Goal: Check status: Check status

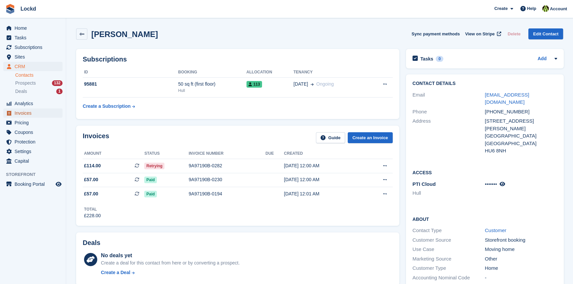
click at [27, 114] on span "Invoices" at bounding box center [35, 113] width 40 height 9
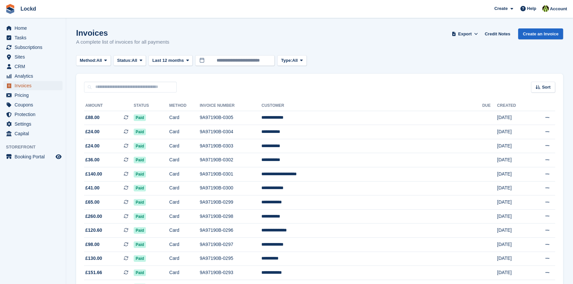
click at [27, 86] on span "Invoices" at bounding box center [35, 85] width 40 height 9
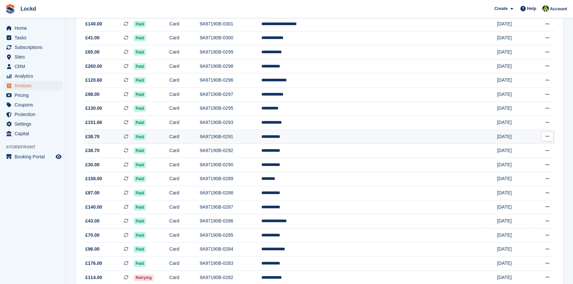
scroll to position [241, 0]
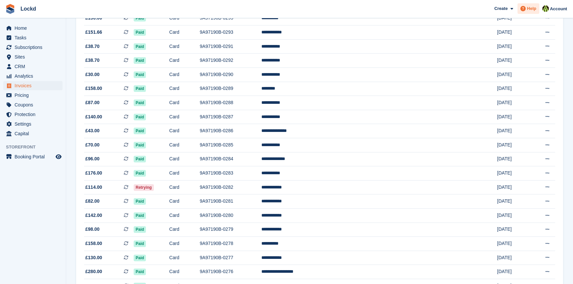
click at [529, 10] on span "Help" at bounding box center [531, 8] width 9 height 7
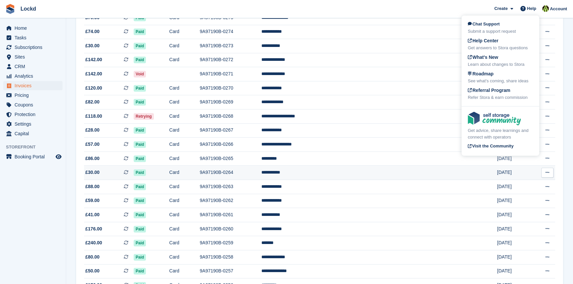
scroll to position [571, 0]
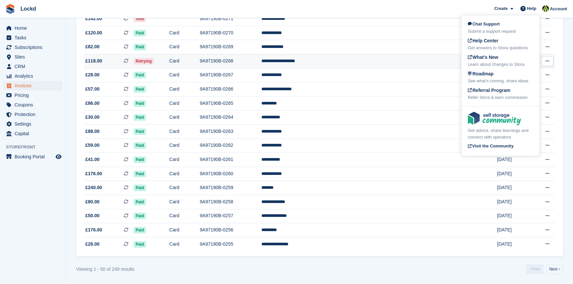
click at [154, 61] on span "Retrying" at bounding box center [144, 61] width 20 height 7
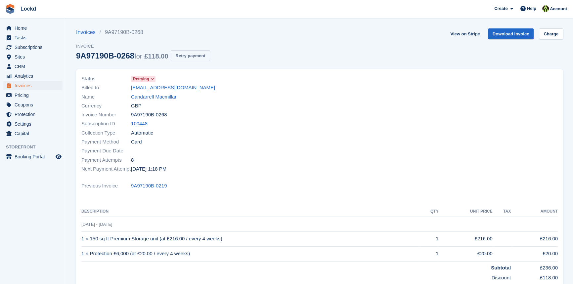
click at [197, 54] on button "Retry payment" at bounding box center [190, 55] width 39 height 11
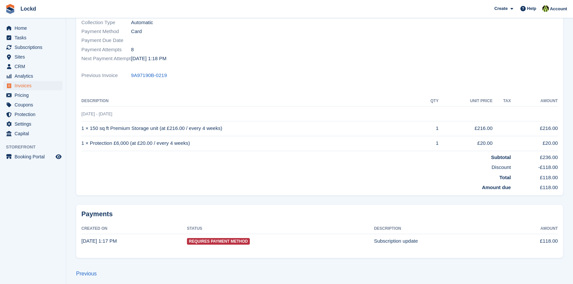
scroll to position [113, 0]
